Goal: Task Accomplishment & Management: Complete application form

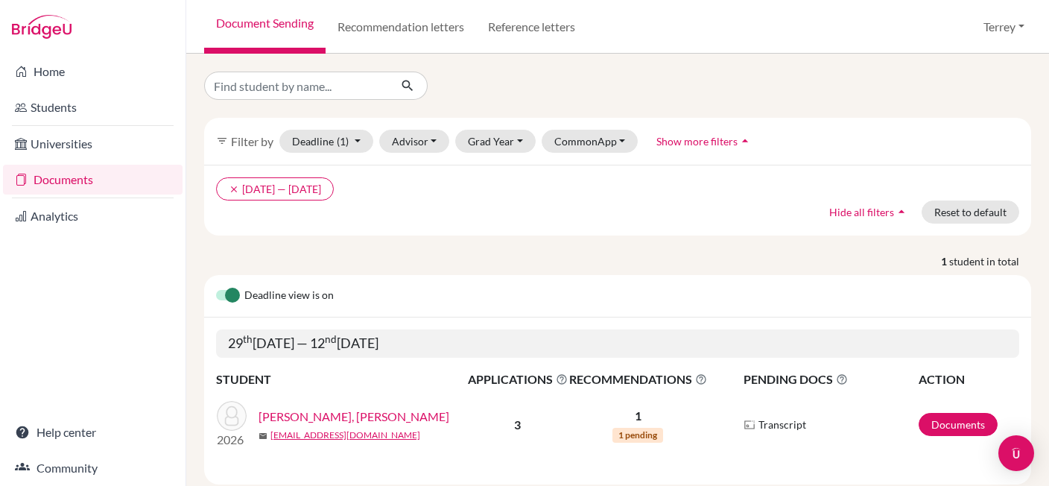
scroll to position [34, 0]
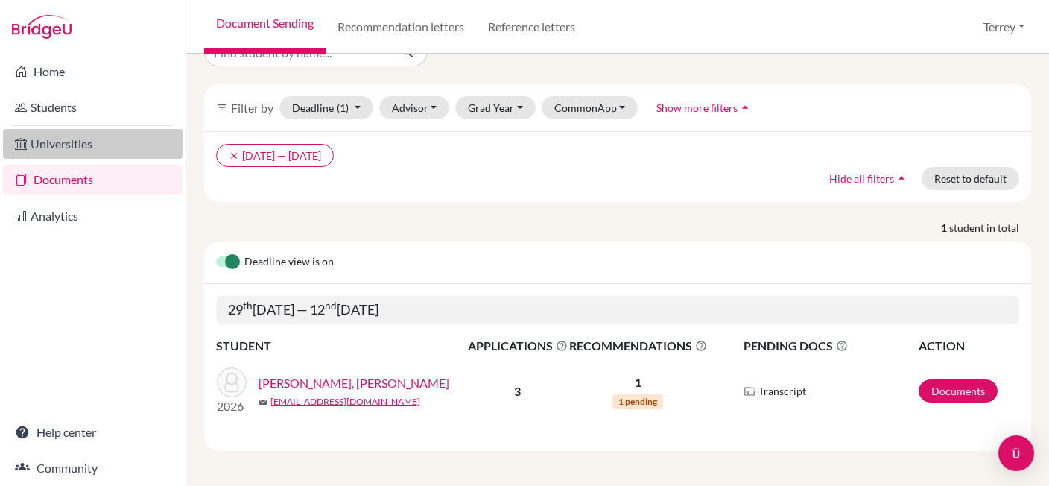
click at [66, 145] on link "Universities" at bounding box center [93, 144] width 180 height 30
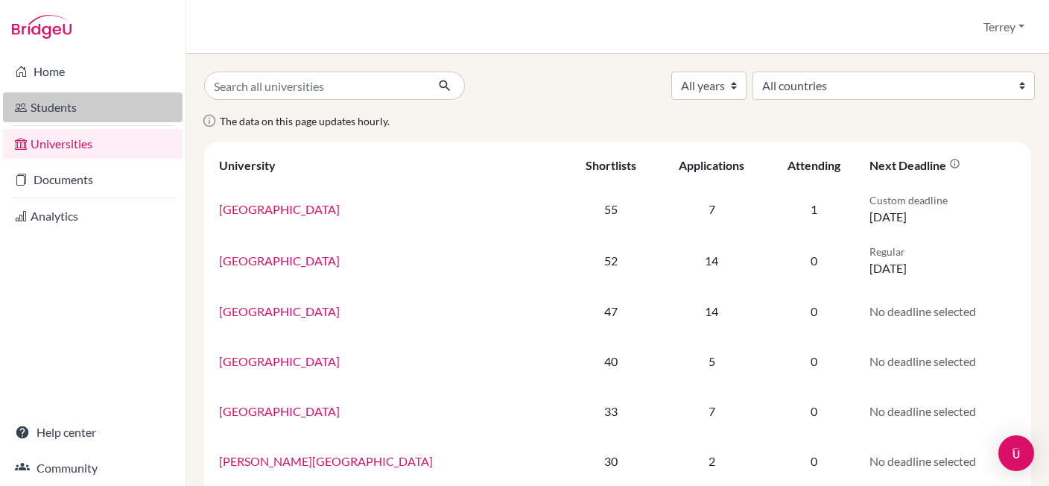
click at [60, 111] on link "Students" at bounding box center [93, 107] width 180 height 30
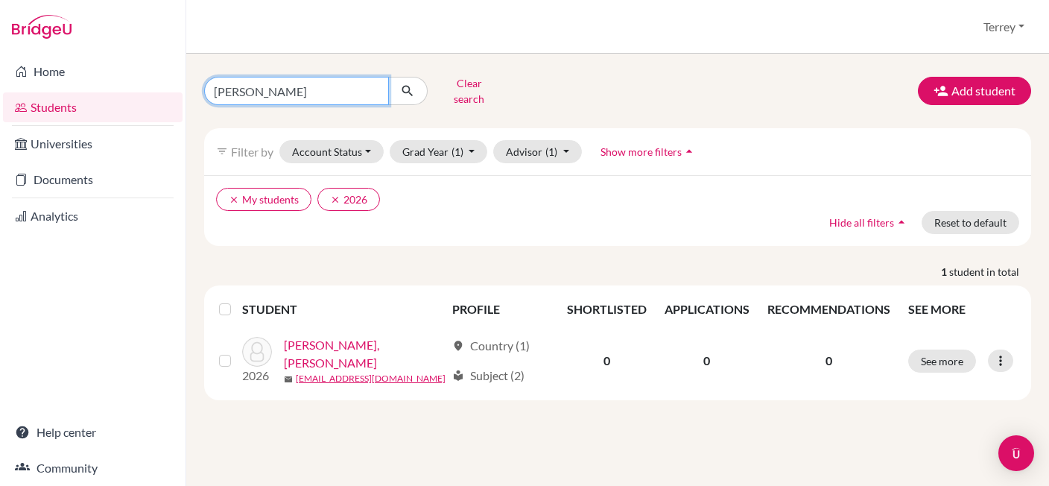
click at [282, 93] on input "[PERSON_NAME]" at bounding box center [296, 91] width 185 height 28
click at [54, 104] on link "Students" at bounding box center [93, 107] width 180 height 30
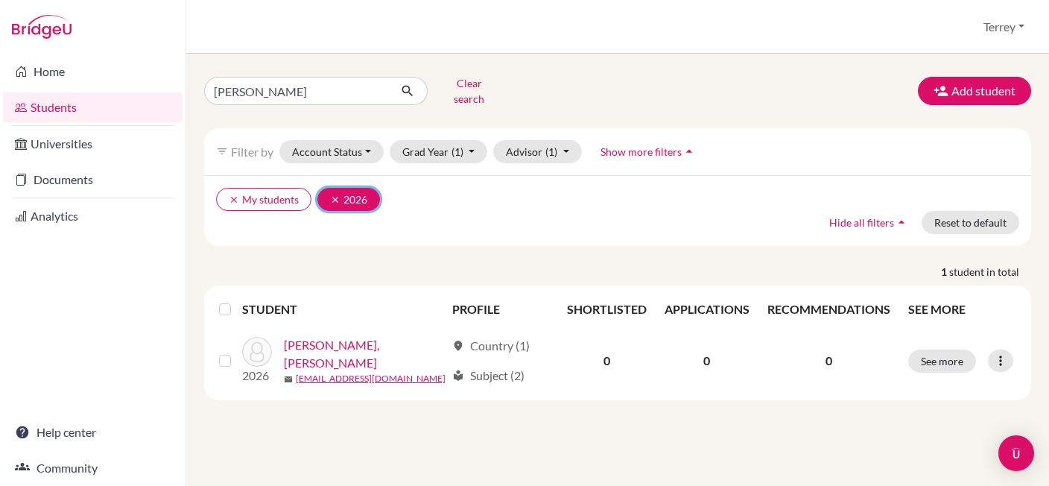
click at [331, 194] on icon "clear" at bounding box center [335, 199] width 10 height 10
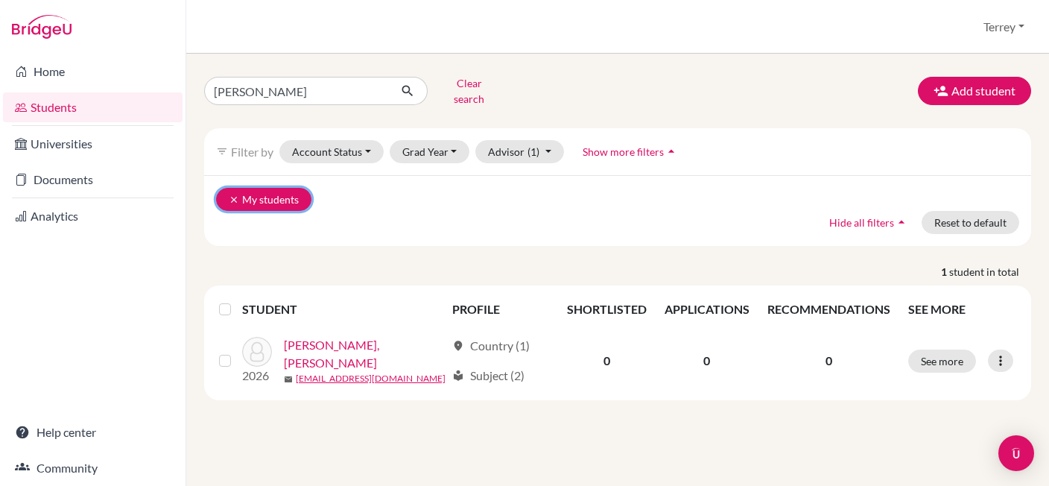
click at [233, 194] on icon "clear" at bounding box center [234, 199] width 10 height 10
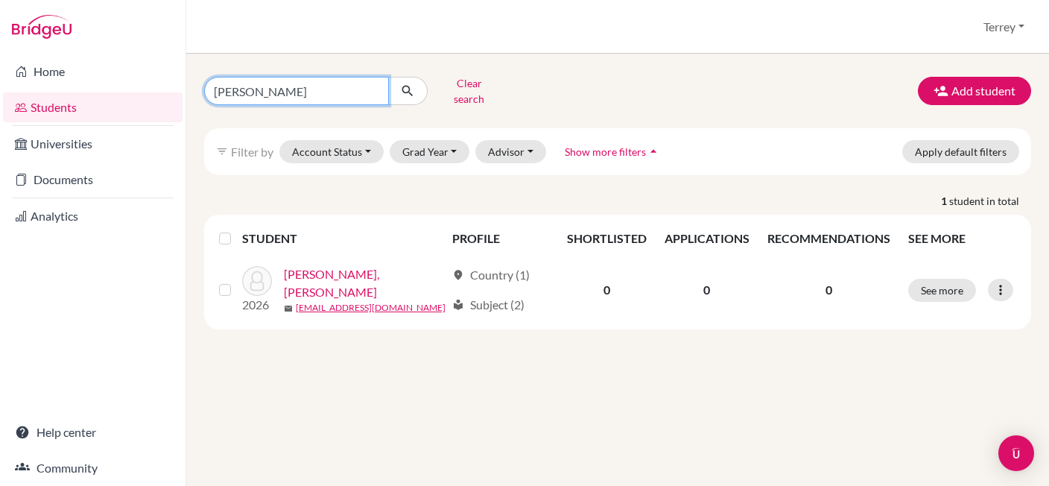
click at [361, 77] on input "[PERSON_NAME]" at bounding box center [296, 91] width 185 height 28
click at [357, 79] on input "[PERSON_NAME]" at bounding box center [296, 91] width 185 height 28
click at [375, 86] on input "[PERSON_NAME]" at bounding box center [296, 91] width 185 height 28
drag, startPoint x: 375, startPoint y: 86, endPoint x: 424, endPoint y: 86, distance: 48.4
click at [381, 86] on input "Find student by name..." at bounding box center [296, 91] width 185 height 28
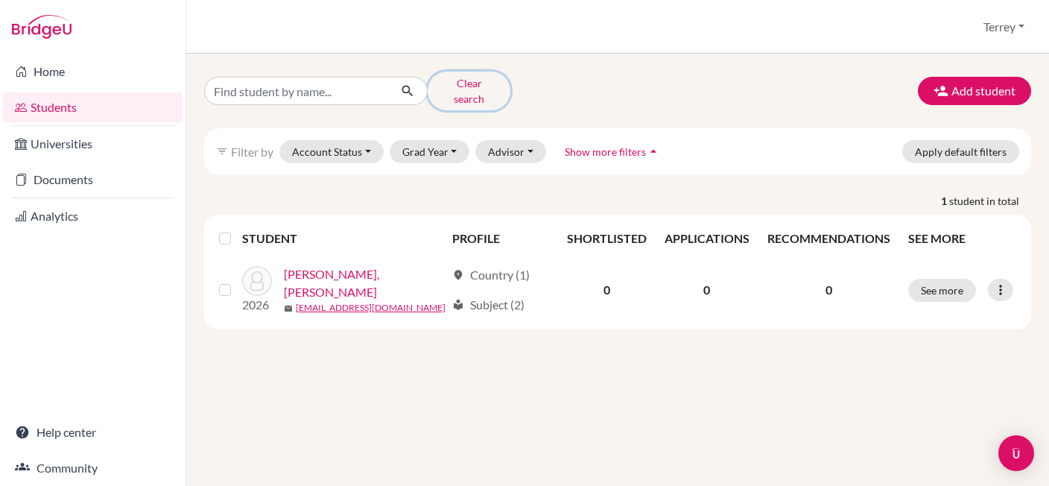
click at [458, 84] on button "Clear search" at bounding box center [469, 91] width 83 height 39
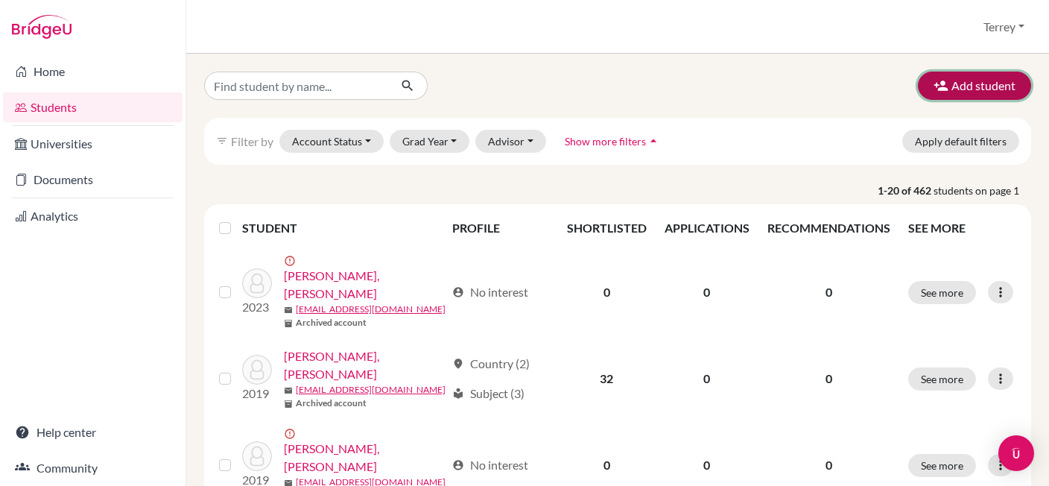
click at [955, 91] on button "Add student" at bounding box center [974, 86] width 113 height 28
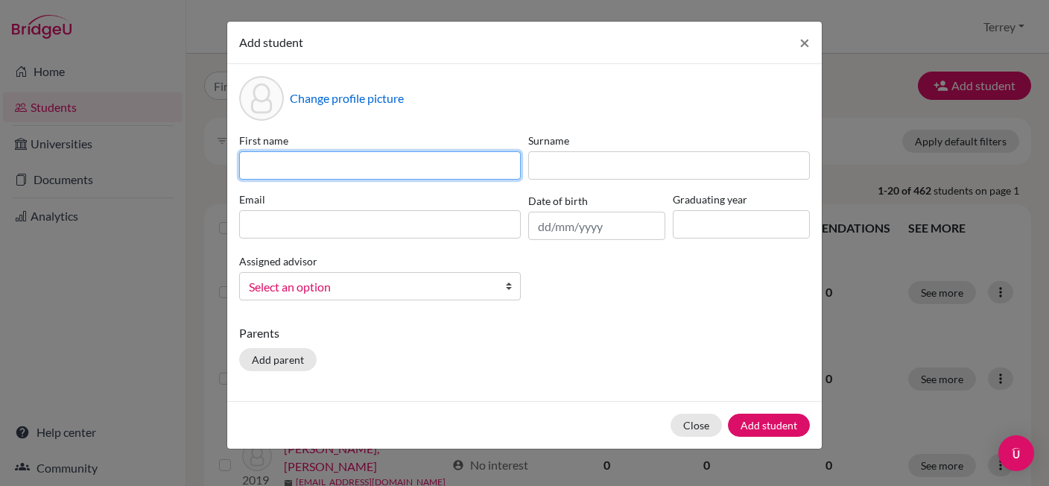
click at [334, 163] on input at bounding box center [380, 165] width 282 height 28
paste input "[PERSON_NAME] [PERSON_NAME]"
type input "[PERSON_NAME] [PERSON_NAME]"
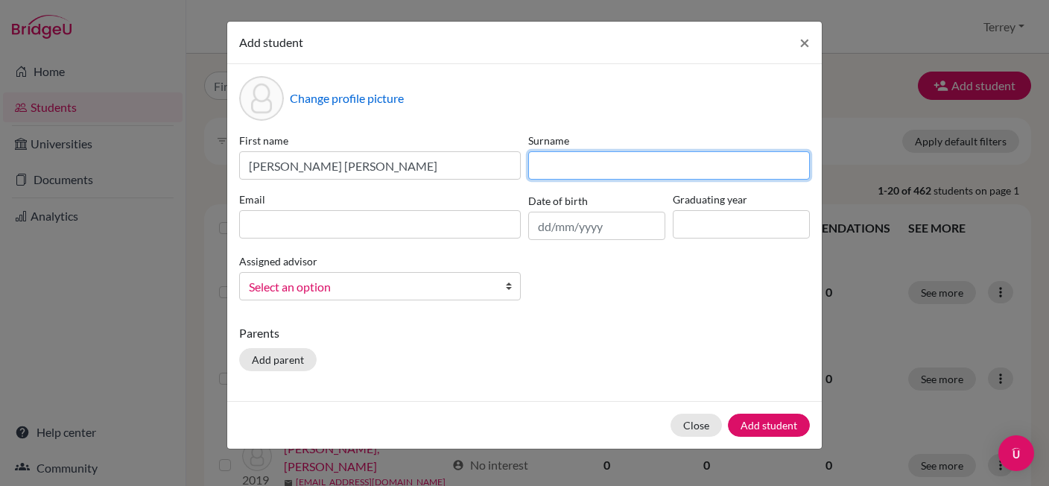
click at [599, 157] on input at bounding box center [669, 165] width 282 height 28
type input "Haris"
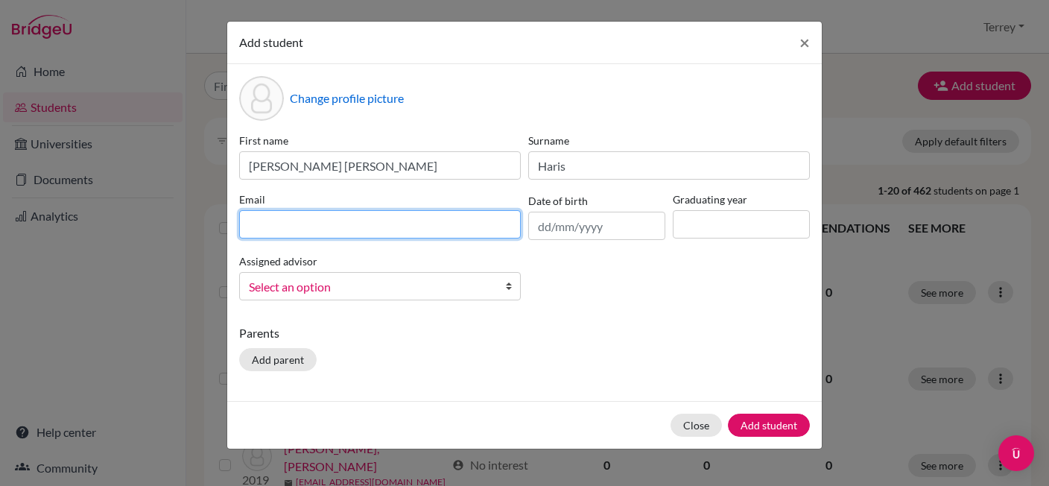
paste input "[EMAIL_ADDRESS][DOMAIN_NAME]"
type input "[EMAIL_ADDRESS][DOMAIN_NAME]"
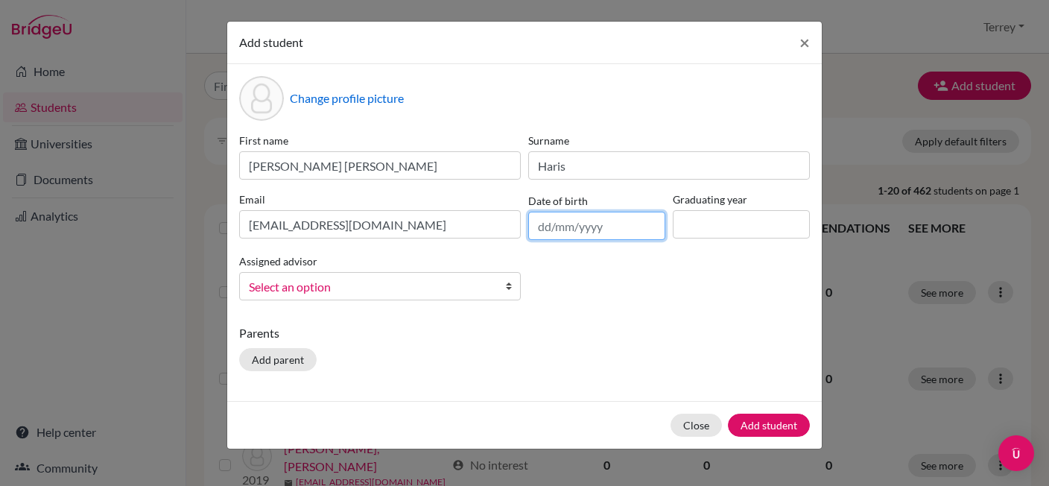
click at [613, 228] on input "text" at bounding box center [596, 226] width 137 height 28
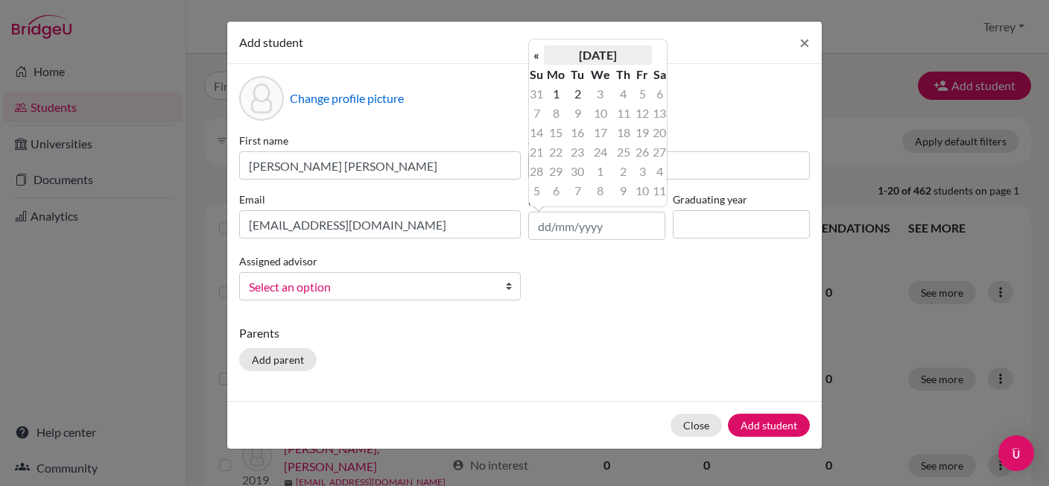
click at [623, 55] on th "[DATE]" at bounding box center [598, 54] width 108 height 19
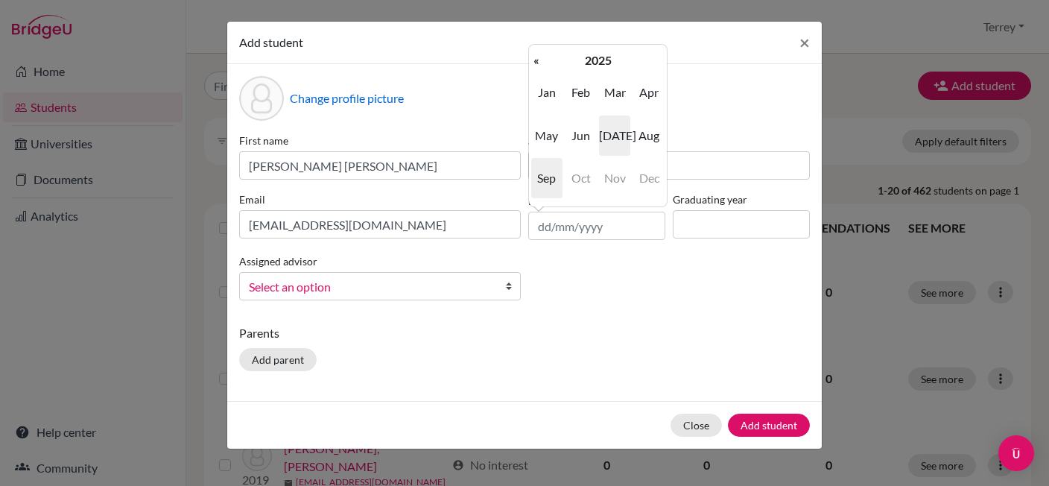
click at [617, 138] on span "[DATE]" at bounding box center [614, 135] width 31 height 40
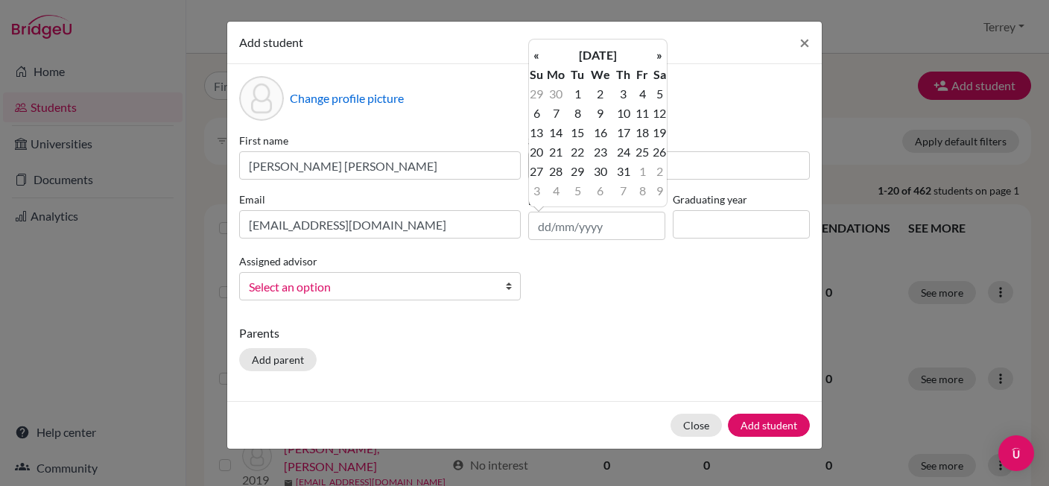
click at [543, 120] on td "6" at bounding box center [536, 113] width 15 height 19
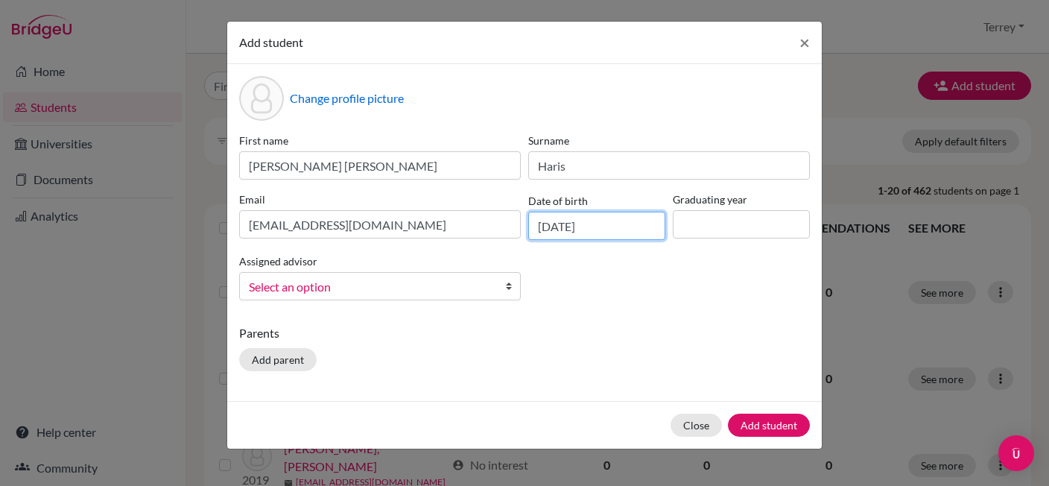
click at [620, 227] on input "[DATE]" at bounding box center [596, 226] width 137 height 28
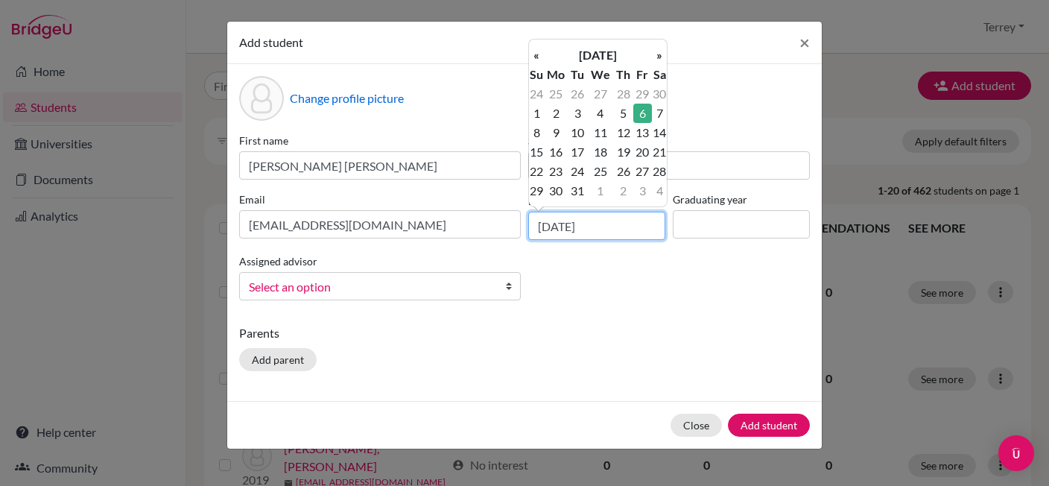
type input "[DATE]"
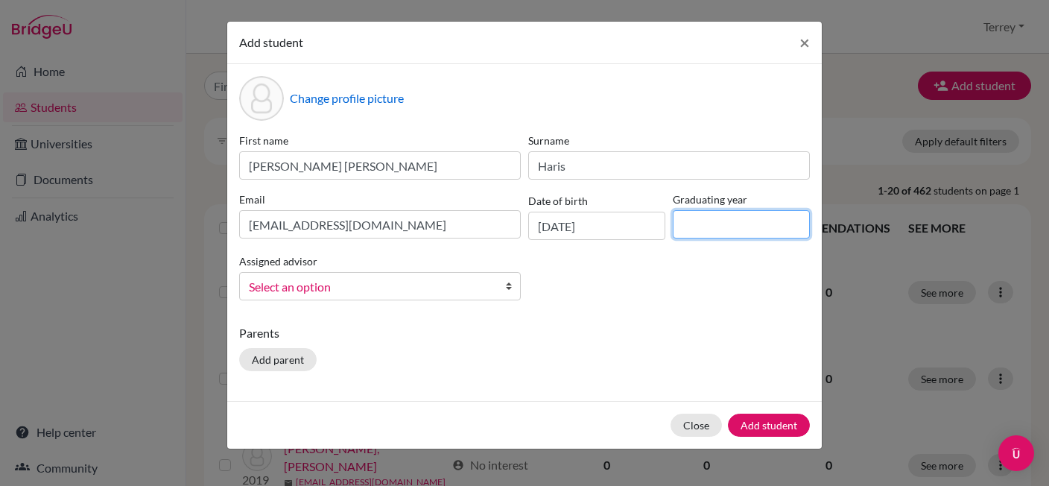
click at [749, 221] on input at bounding box center [741, 224] width 137 height 28
type input "2027"
click at [358, 290] on span "Select an option" at bounding box center [370, 286] width 243 height 19
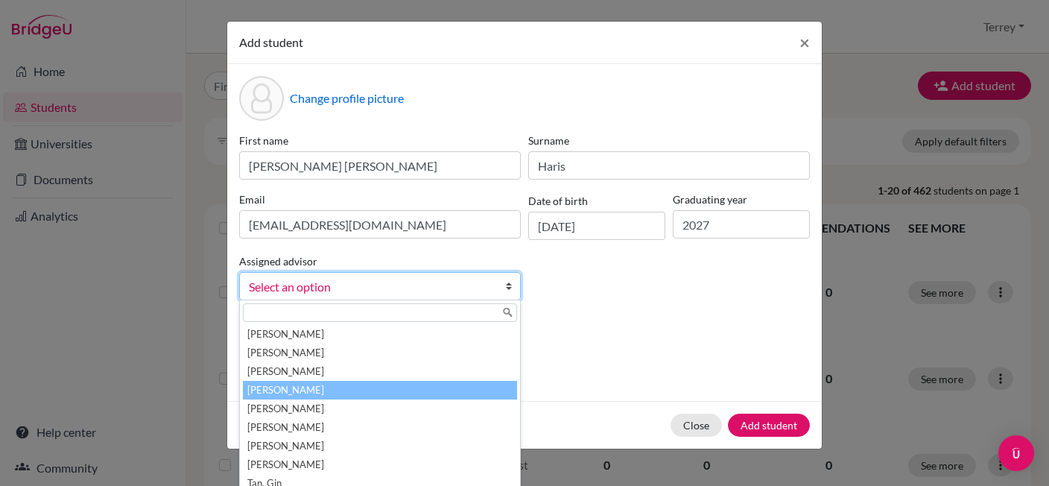
click at [356, 390] on li "[PERSON_NAME]" at bounding box center [380, 390] width 274 height 19
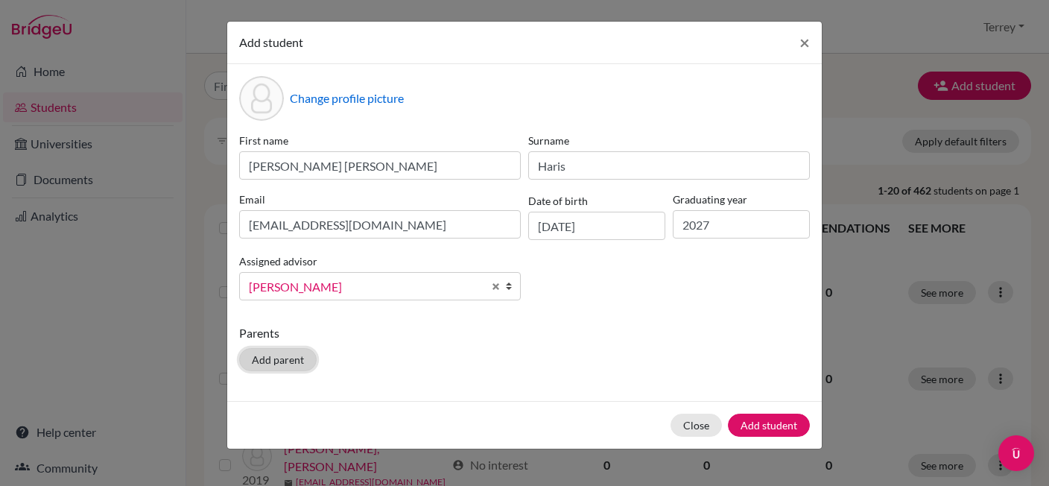
click at [291, 359] on button "Add parent" at bounding box center [277, 359] width 77 height 23
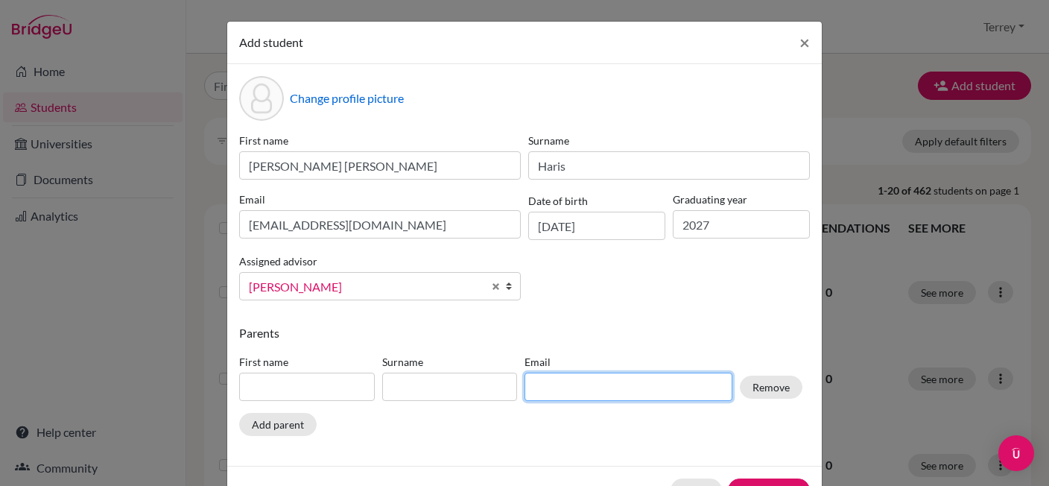
paste input "[EMAIL_ADDRESS][DOMAIN_NAME]"
type input "[EMAIL_ADDRESS][DOMAIN_NAME]"
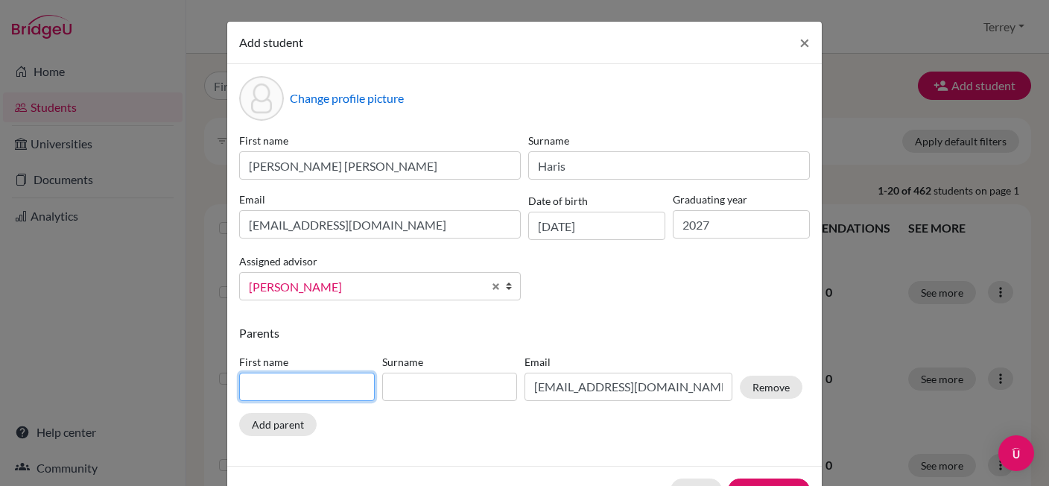
click at [344, 395] on input at bounding box center [307, 386] width 136 height 28
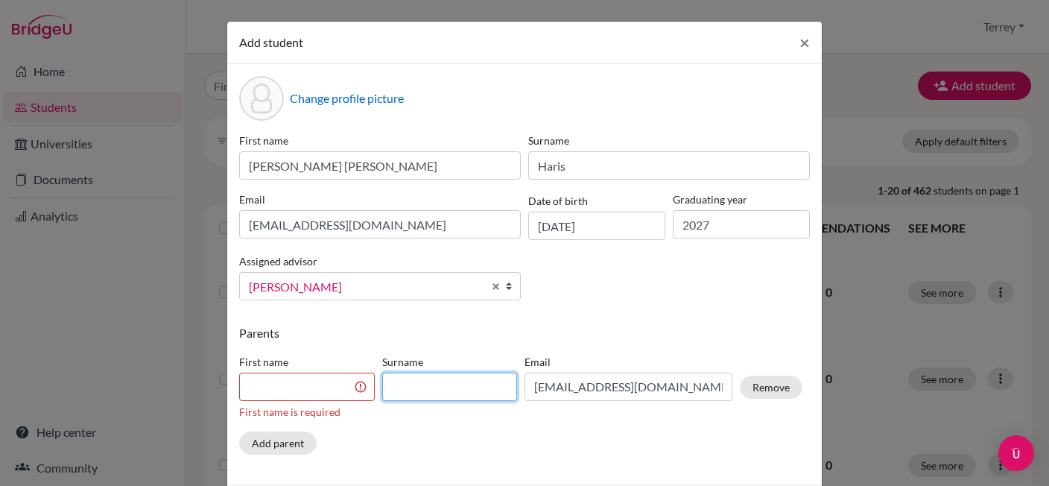
click at [422, 392] on input at bounding box center [450, 386] width 136 height 28
type input "Haris"
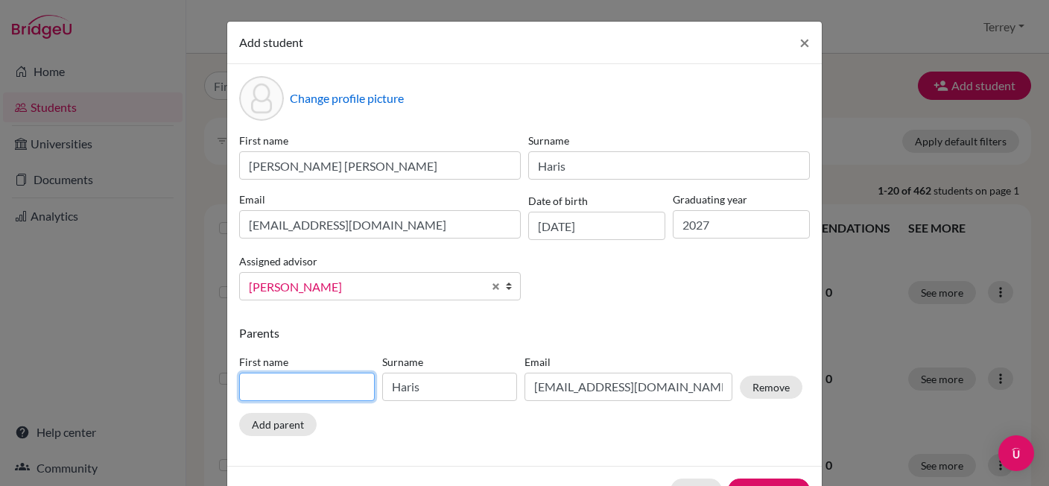
click at [264, 380] on input at bounding box center [307, 386] width 136 height 28
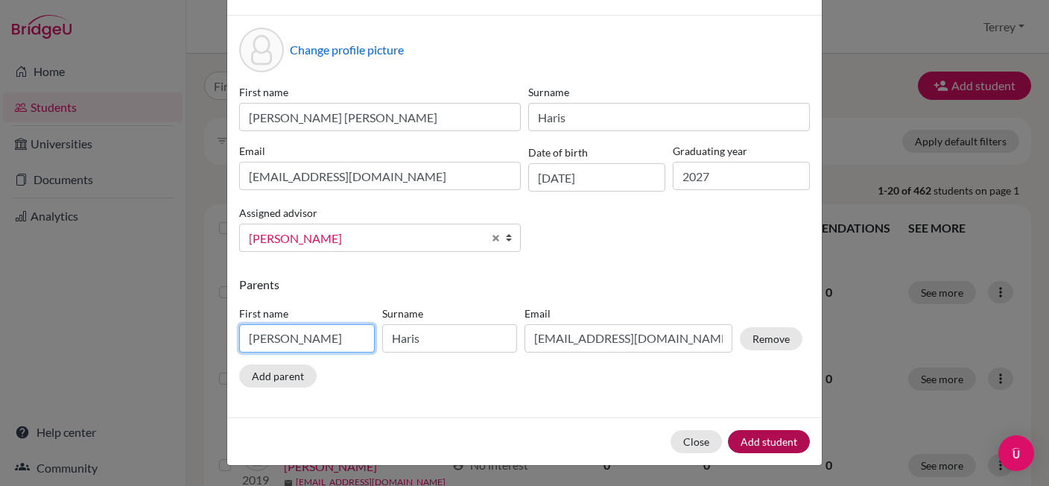
type input "[PERSON_NAME]"
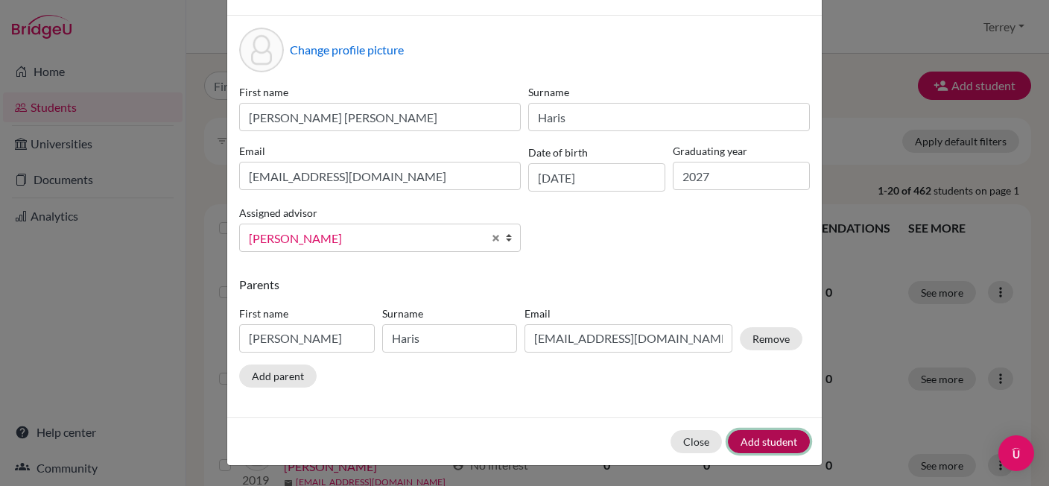
click at [766, 439] on button "Add student" at bounding box center [769, 441] width 82 height 23
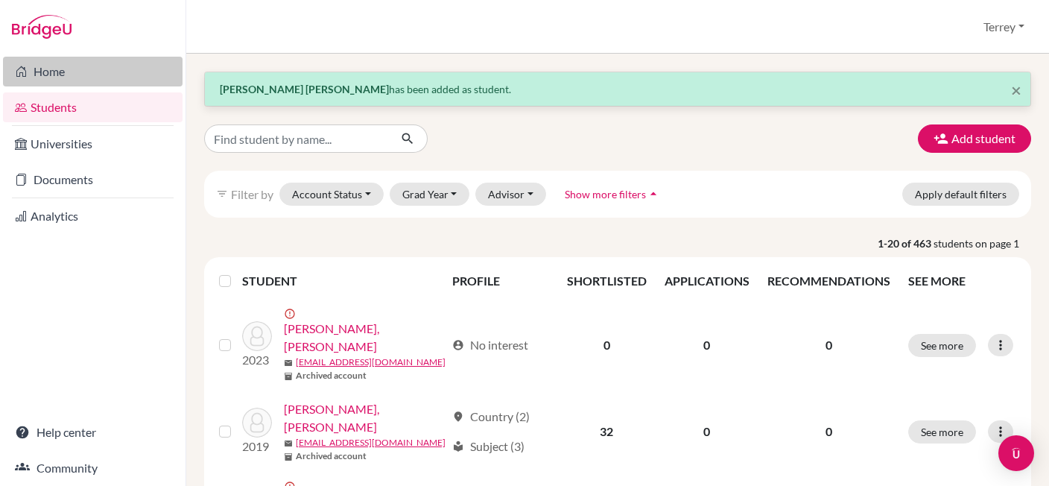
click at [50, 71] on link "Home" at bounding box center [93, 72] width 180 height 30
